Goal: Task Accomplishment & Management: Complete application form

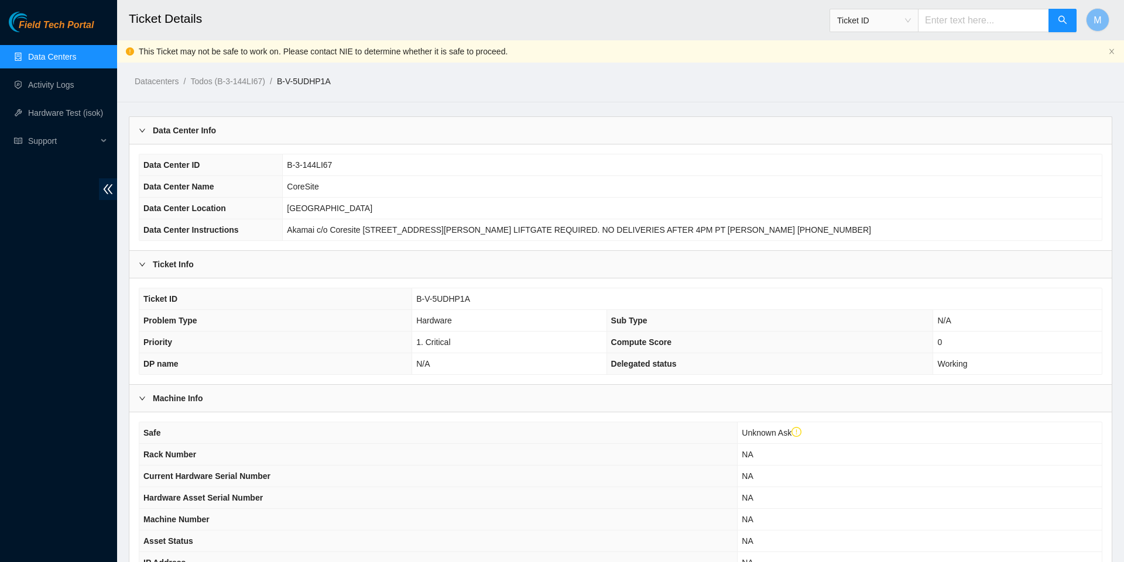
scroll to position [187, 0]
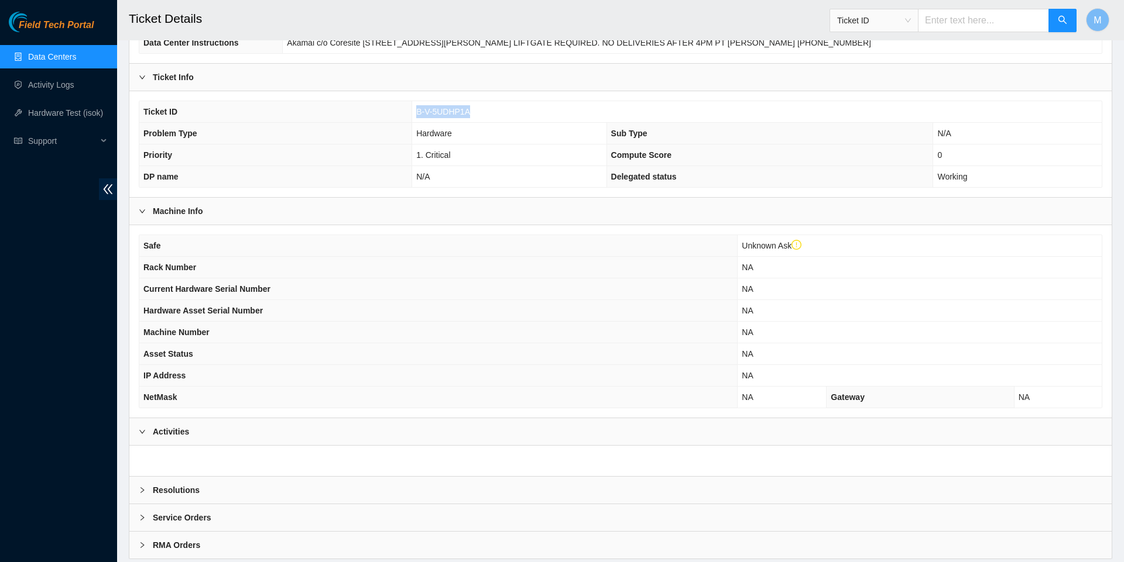
drag, startPoint x: 480, startPoint y: 117, endPoint x: 413, endPoint y: 110, distance: 67.7
click at [413, 110] on td "B-V-5UDHP1A" at bounding box center [756, 112] width 689 height 22
copy span "B-V-5UDHP1A"
click at [928, 21] on input "text" at bounding box center [983, 20] width 131 height 23
paste input "B-V-5UDHP1A"
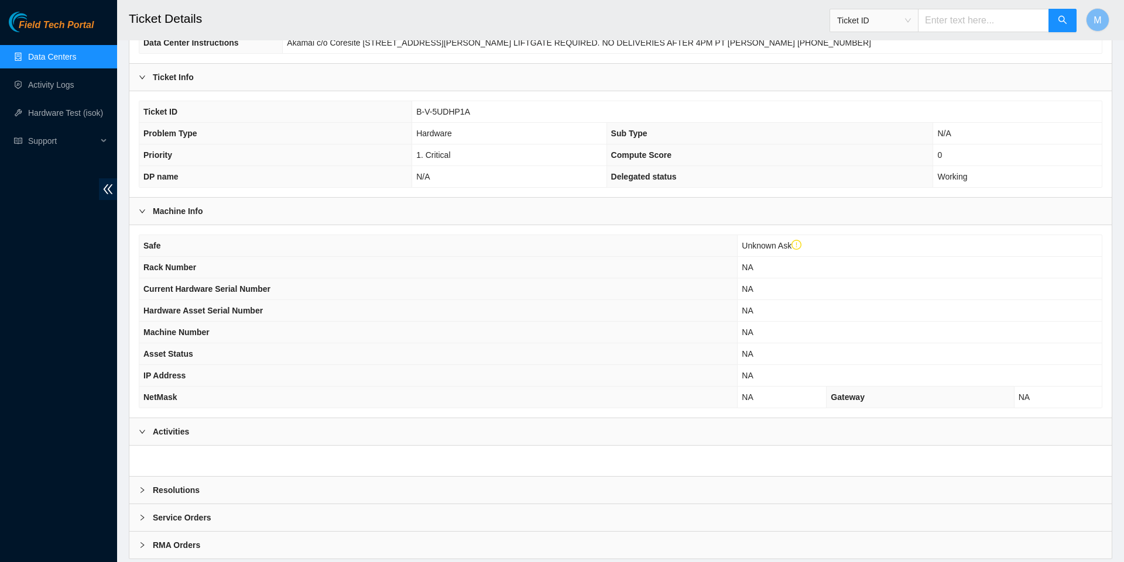
type input "B-V-5UDHP1A"
click at [1059, 19] on icon "search" at bounding box center [1062, 19] width 9 height 9
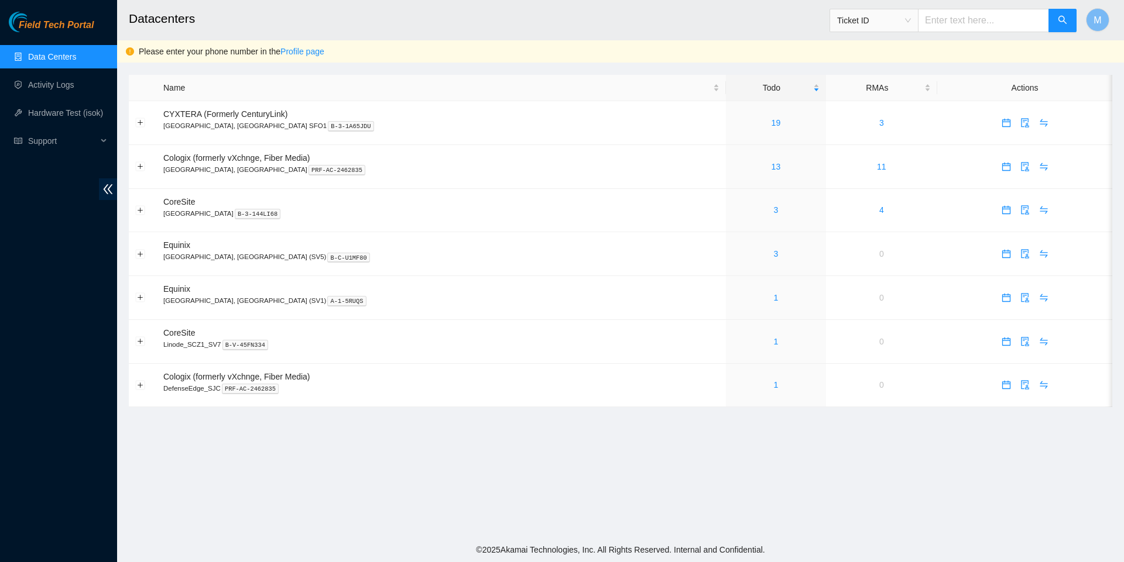
click at [972, 25] on input "text" at bounding box center [983, 20] width 131 height 23
paste input "B-V-5UDHP1A"
type input "B-V-5UDHP1A"
click at [1064, 22] on icon "search" at bounding box center [1062, 20] width 8 height 8
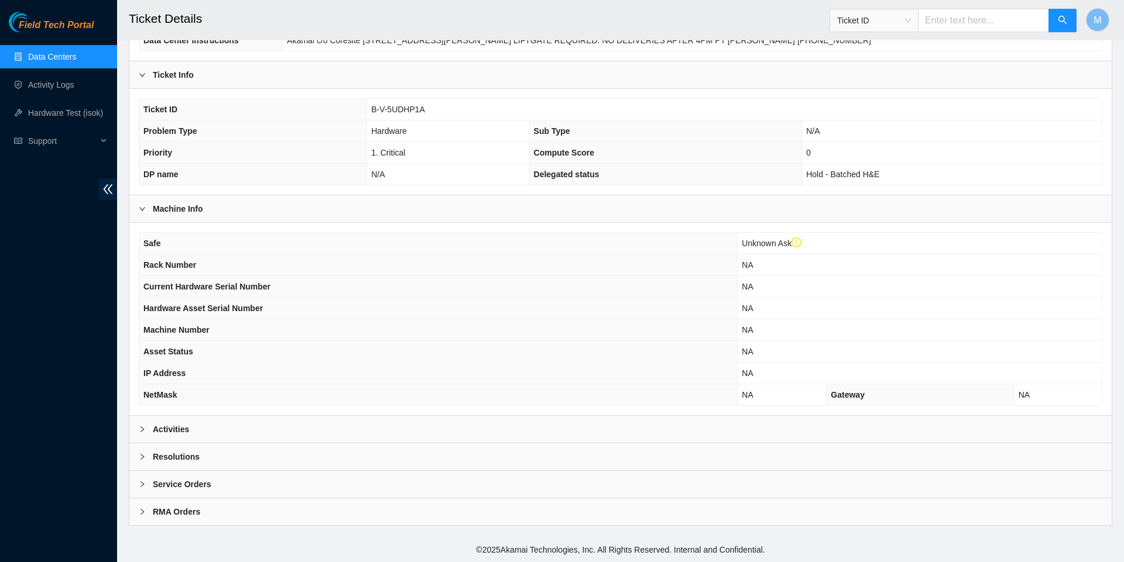
scroll to position [206, 0]
click at [141, 426] on icon "right" at bounding box center [142, 429] width 7 height 7
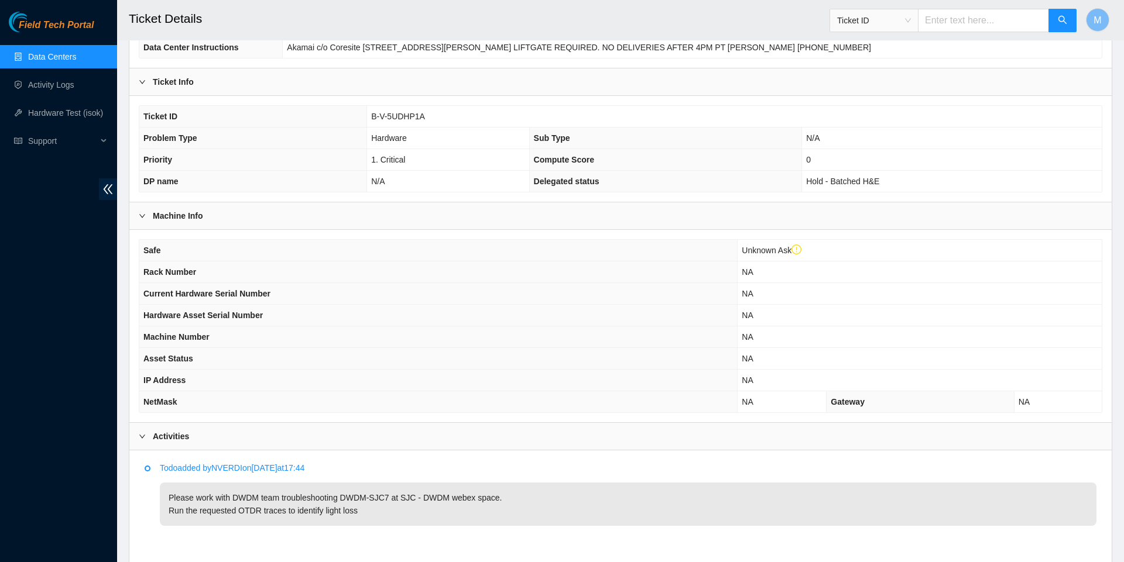
scroll to position [55, 0]
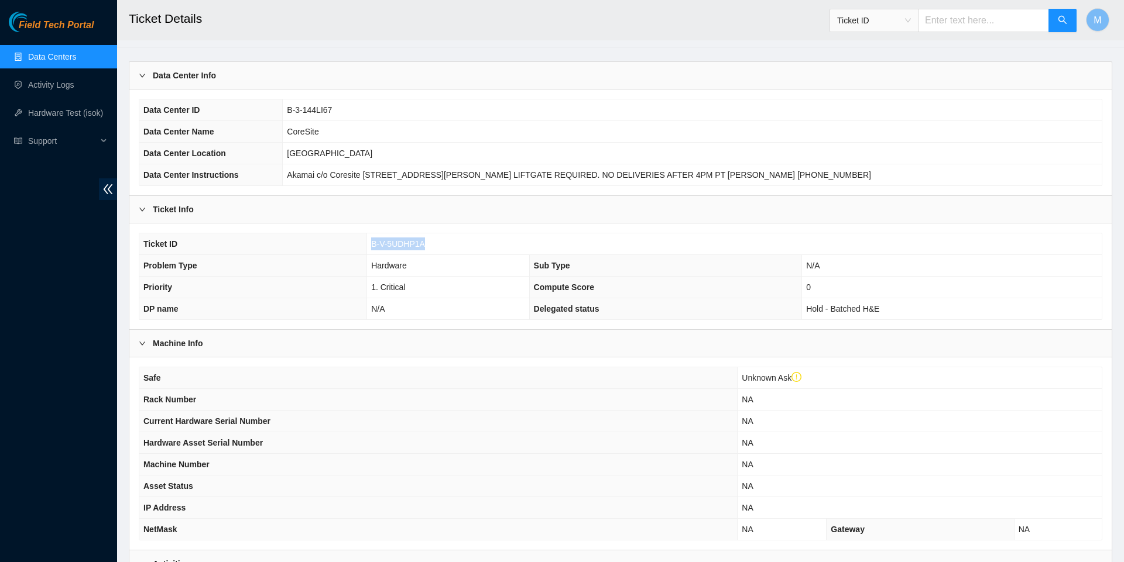
drag, startPoint x: 369, startPoint y: 249, endPoint x: 466, endPoint y: 249, distance: 97.1
click at [466, 249] on td "B-V-5UDHP1A" at bounding box center [734, 245] width 734 height 22
copy span "B-V-5UDHP1A"
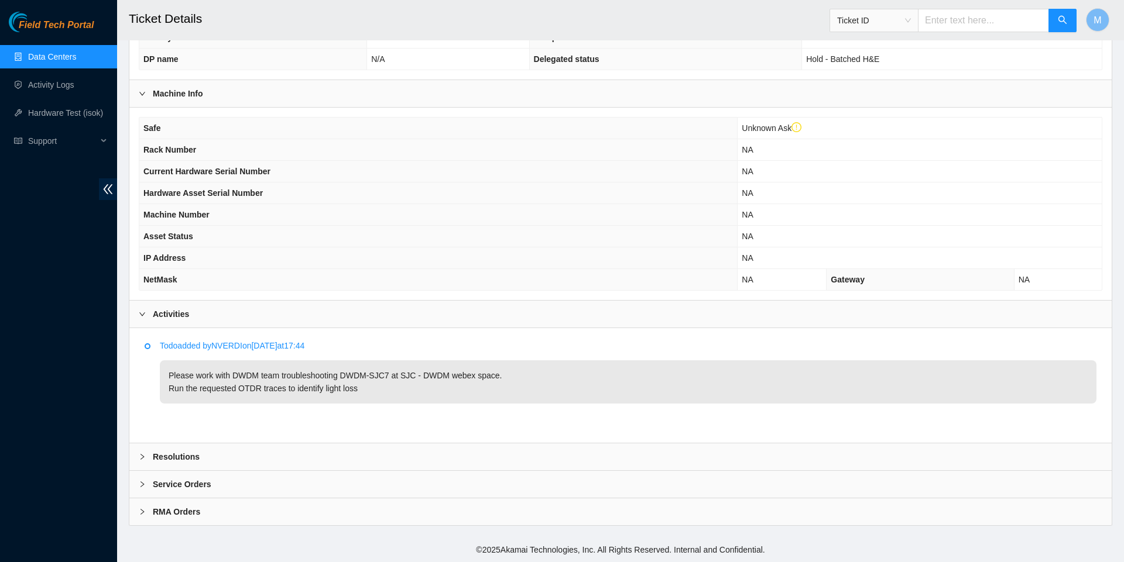
scroll to position [322, 0]
drag, startPoint x: 354, startPoint y: 371, endPoint x: 524, endPoint y: 372, distance: 170.3
click at [524, 372] on p "Please work with DWDM team troubleshooting DWDM-SJC7 at SJC - DWDM webex space.…" at bounding box center [628, 382] width 936 height 43
copy p "DWDM-SJC7 at SJC - DWDM webex space."
click at [135, 455] on div "Resolutions" at bounding box center [620, 457] width 982 height 27
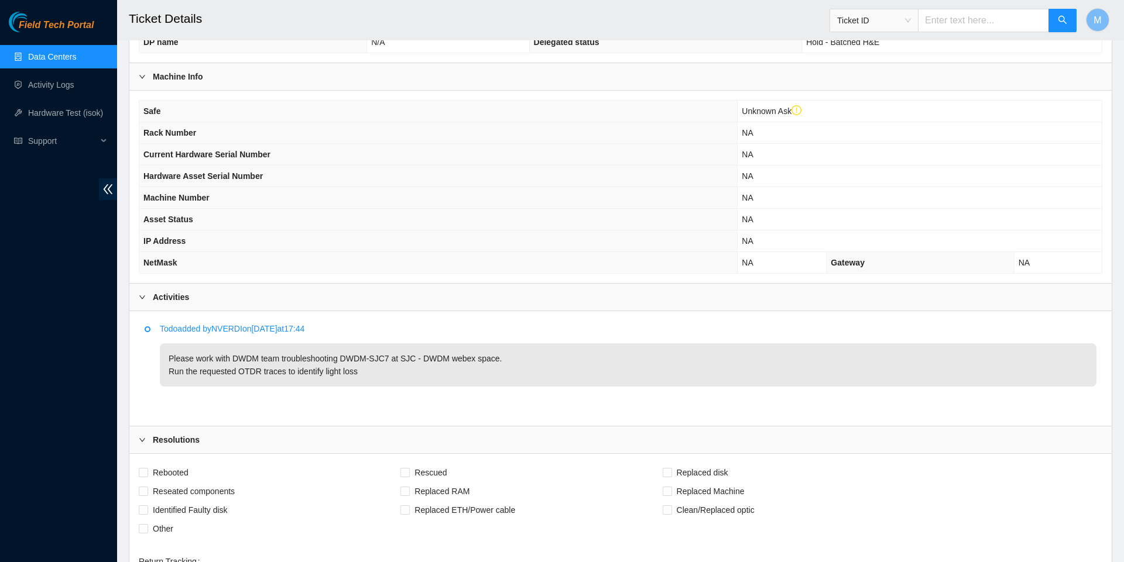
scroll to position [602, 0]
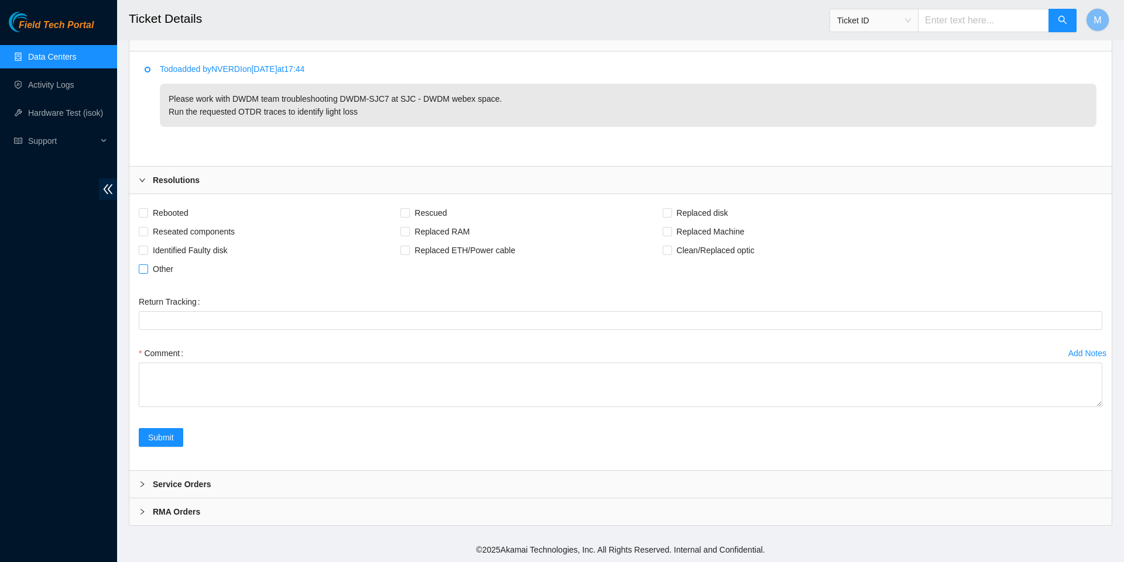
click at [162, 269] on span "Other" at bounding box center [163, 269] width 30 height 19
click at [147, 269] on input "Other" at bounding box center [143, 269] width 8 height 8
checkbox input "true"
click at [185, 235] on span "Reseated components" at bounding box center [193, 231] width 91 height 19
click at [147, 235] on input "Reseated components" at bounding box center [143, 231] width 8 height 8
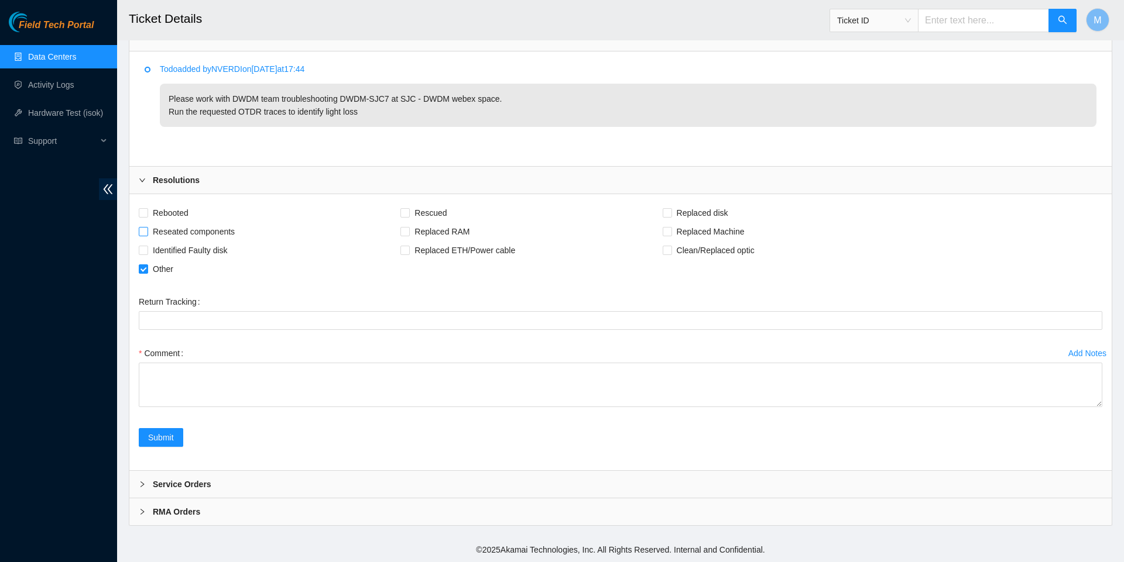
checkbox input "true"
click at [701, 242] on span "Clean/Replaced optic" at bounding box center [715, 250] width 87 height 19
click at [671, 246] on input "Clean/Replaced optic" at bounding box center [666, 250] width 8 height 8
checkbox input "true"
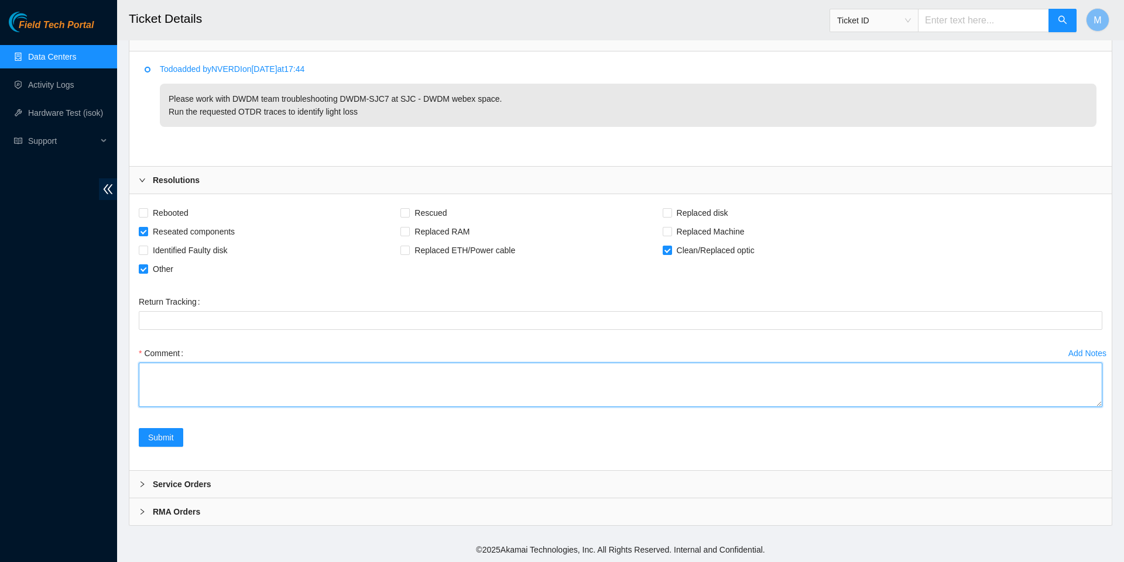
click at [1056, 407] on textarea "Comment" at bounding box center [620, 385] width 963 height 44
paste textarea "Worked with DWDM team to troubleshoot DWDM-SJC7 at SJC - DWDM webex space. Ran …"
drag, startPoint x: 394, startPoint y: 455, endPoint x: 104, endPoint y: 365, distance: 303.8
type textarea "Worked with DWDM team to troubleshoot DWDM-SJC7 at SJC - DWDM webex space. Ran …"
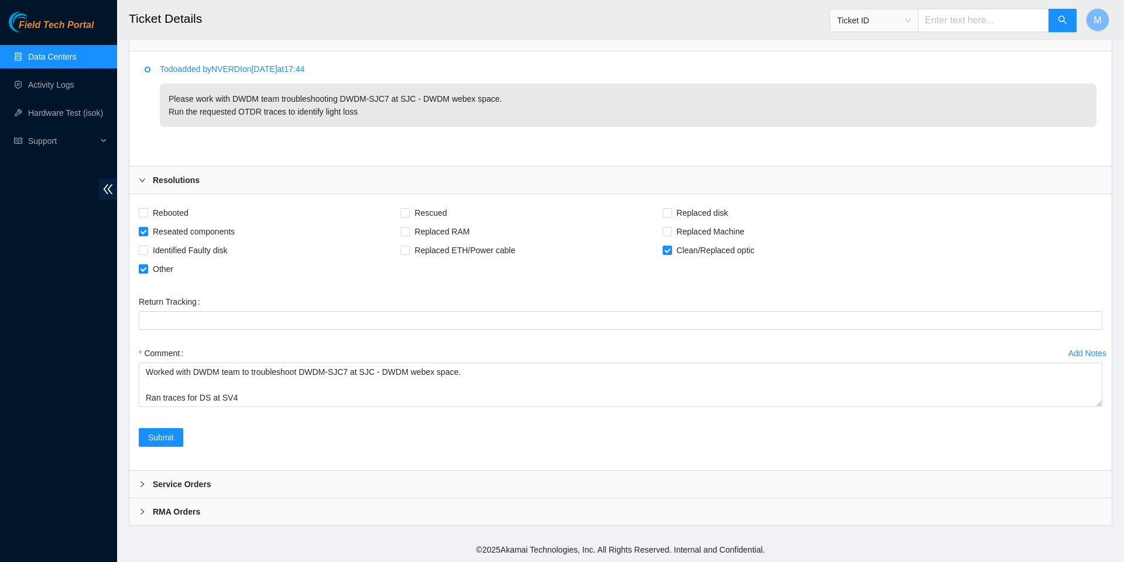
click at [87, 391] on div "Field Tech Portal Data Centers Activity Logs Hardware Test (isok) Support" at bounding box center [58, 287] width 117 height 551
click at [165, 443] on span "Submit" at bounding box center [161, 437] width 26 height 13
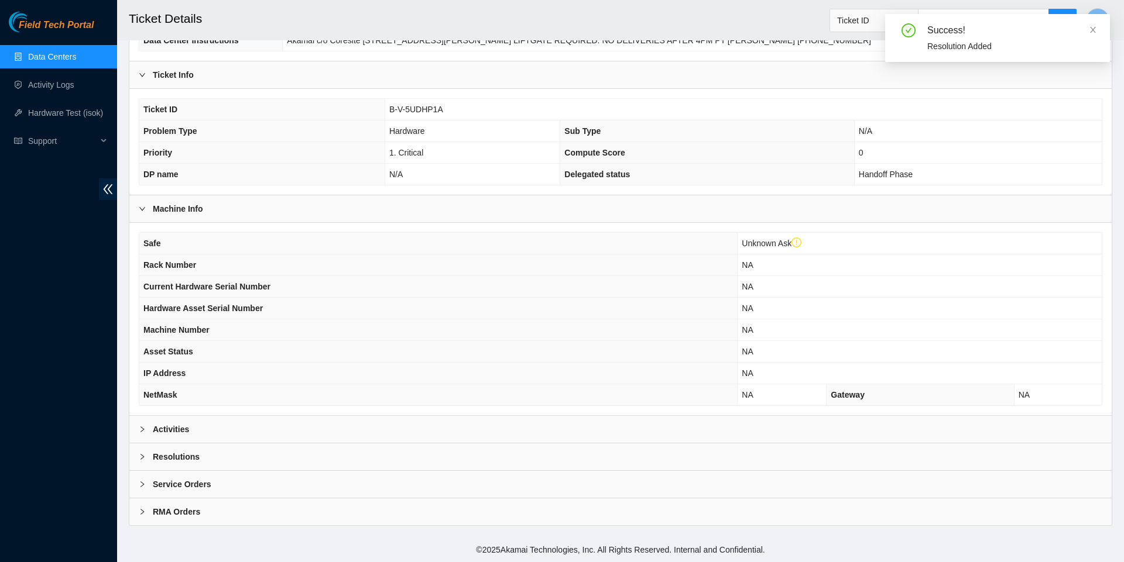
scroll to position [206, 0]
click at [68, 52] on link "Data Centers" at bounding box center [52, 56] width 48 height 9
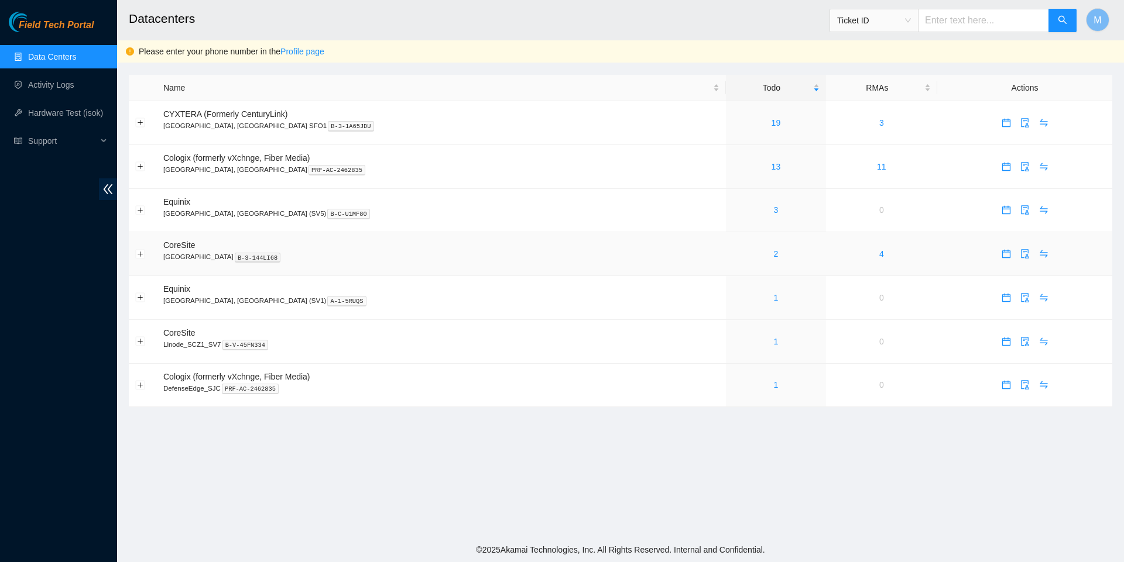
click at [732, 259] on div "2" at bounding box center [775, 254] width 87 height 13
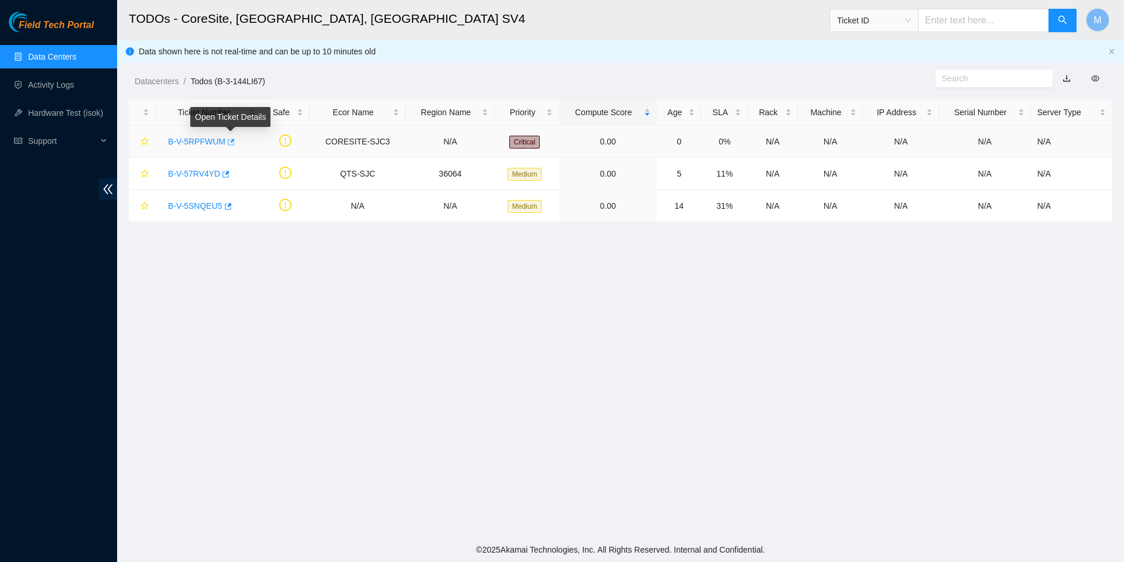
click at [235, 141] on icon "button" at bounding box center [231, 142] width 7 height 6
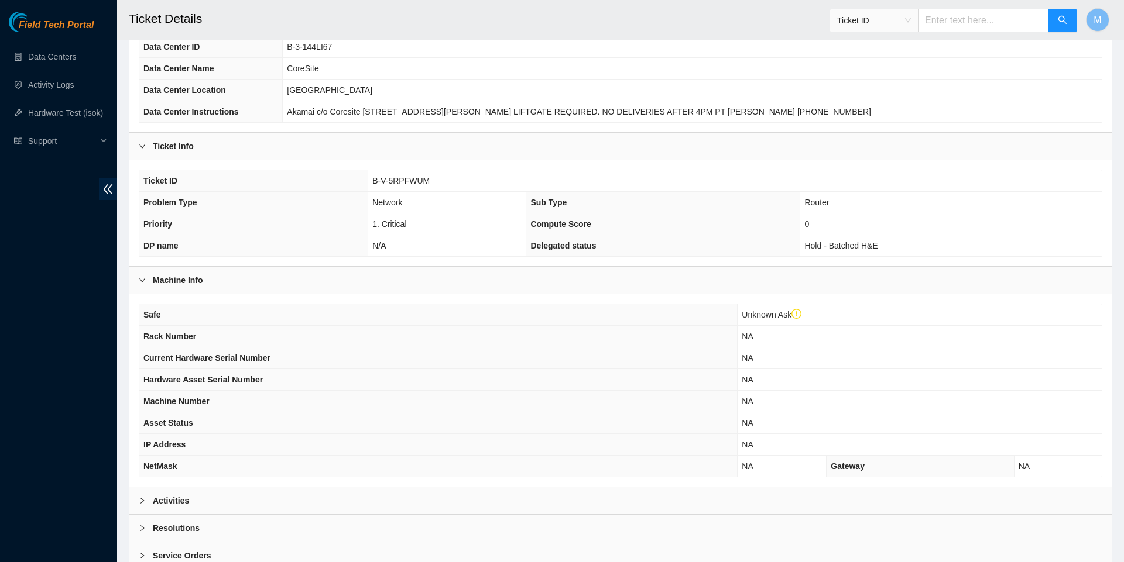
scroll to position [122, 0]
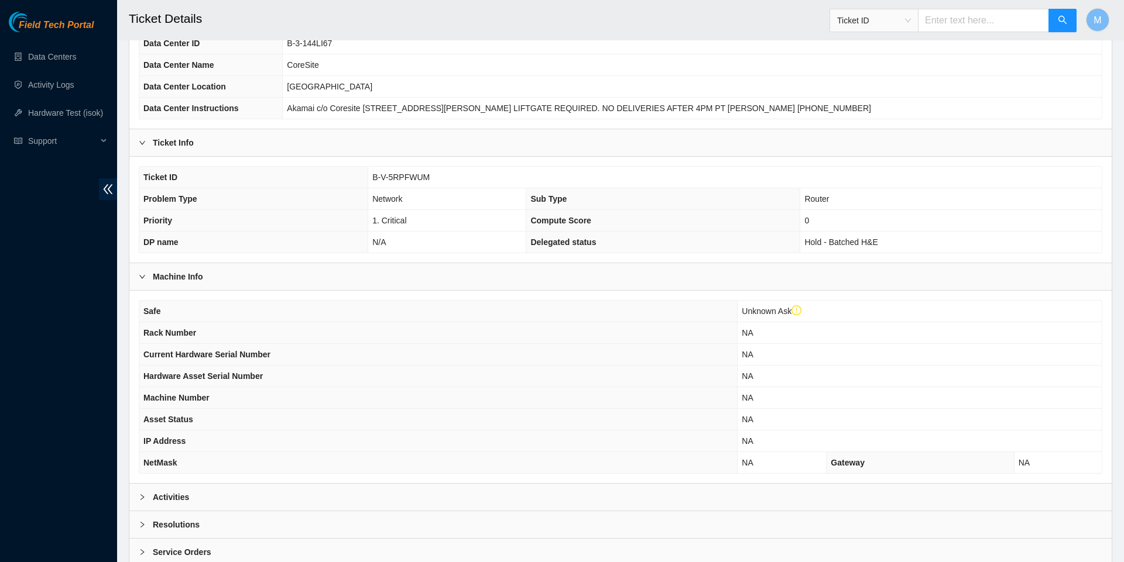
click at [145, 501] on icon "right" at bounding box center [142, 497] width 7 height 7
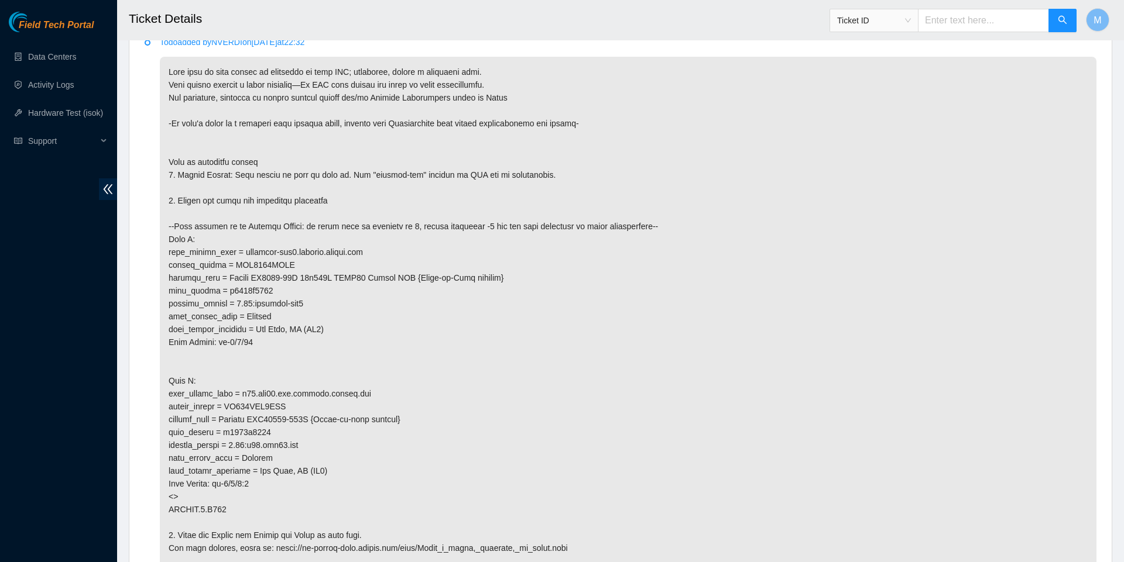
scroll to position [1431, 0]
